Goal: Find specific page/section: Find specific page/section

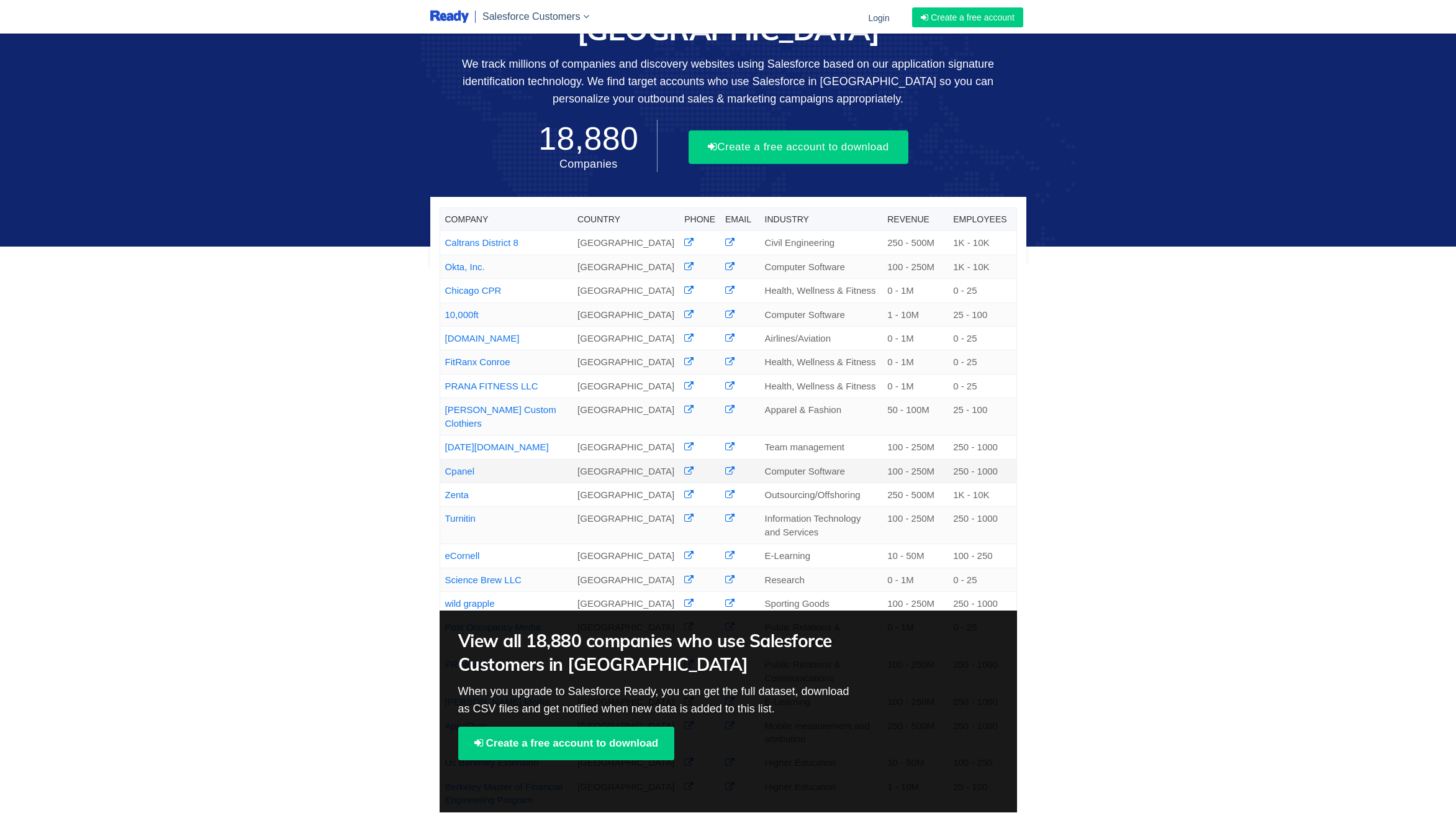
scroll to position [47, 0]
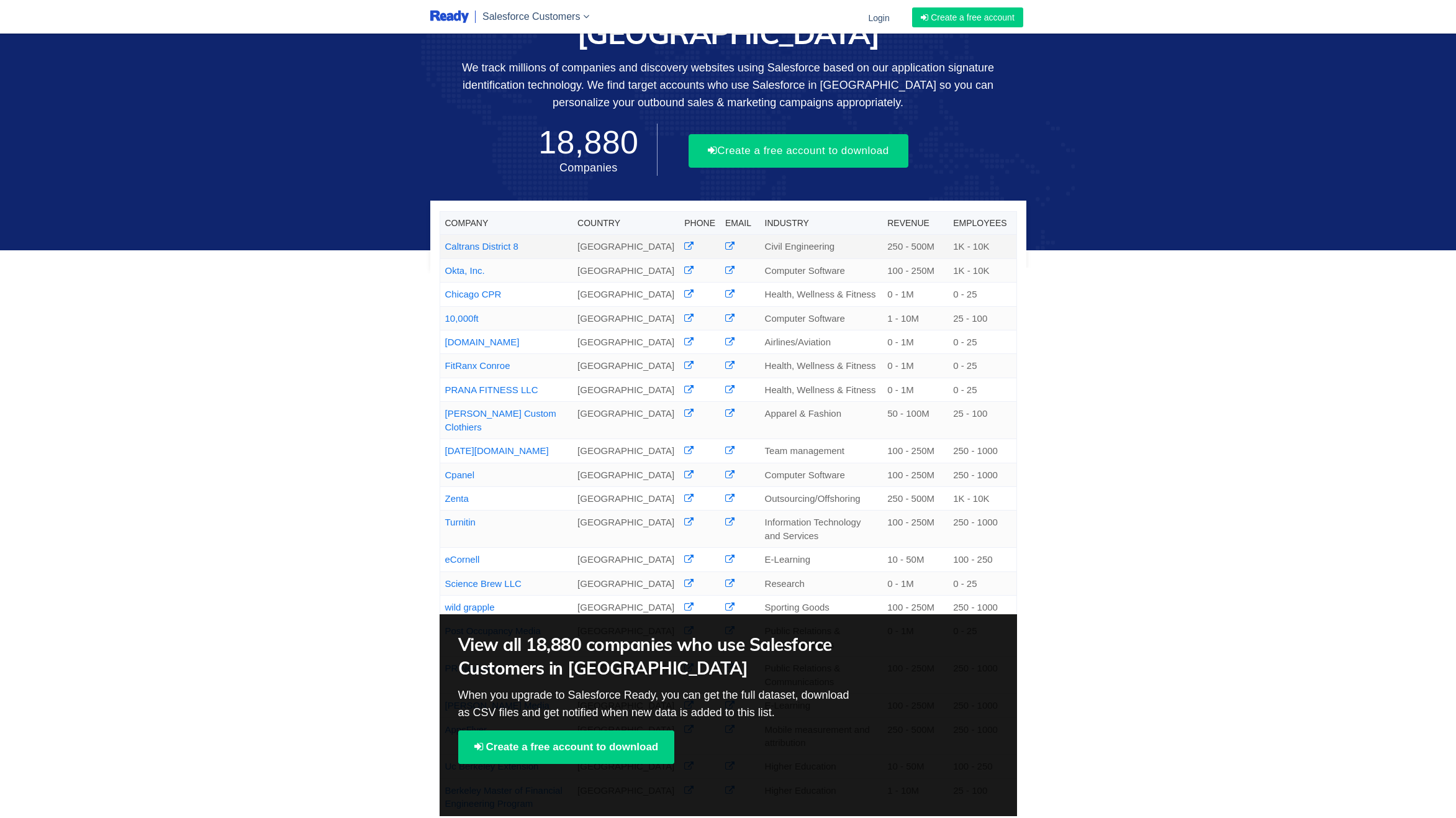
click at [473, 241] on link "Caltrans District 8" at bounding box center [482, 247] width 73 height 11
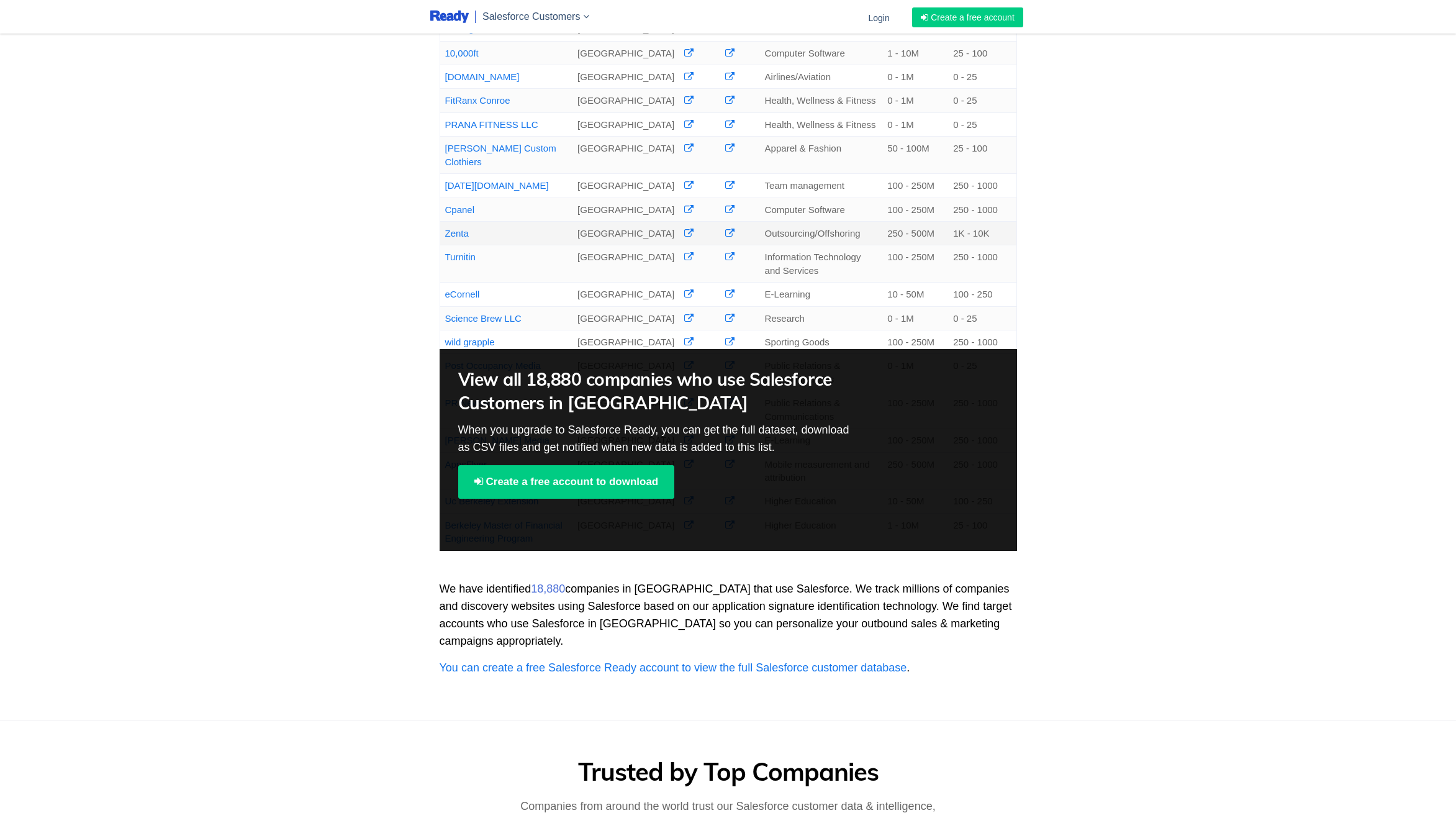
scroll to position [315, 0]
